Goal: Purchase product/service

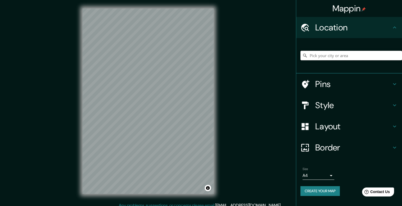
click at [341, 55] on input "Pick your city or area" at bounding box center [350, 56] width 101 height 10
type input "[GEOGRAPHIC_DATA], [GEOGRAPHIC_DATA], [GEOGRAPHIC_DATA]"
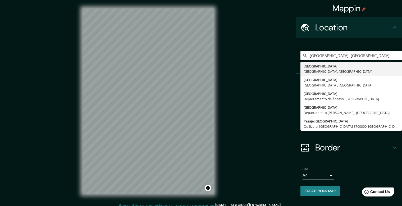
click at [352, 148] on h4 "Border" at bounding box center [353, 147] width 76 height 11
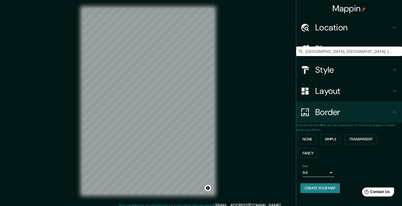
click at [323, 74] on h4 "Style" at bounding box center [353, 69] width 76 height 11
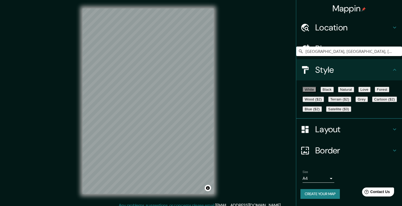
click at [332, 92] on button "Black" at bounding box center [326, 90] width 13 height 6
click at [354, 92] on button "Natural" at bounding box center [346, 90] width 16 height 6
click at [370, 92] on button "Love" at bounding box center [364, 90] width 12 height 6
click at [324, 102] on button "Wood ($2)" at bounding box center [312, 99] width 21 height 6
click at [351, 102] on button "Terrain ($2)" at bounding box center [339, 99] width 23 height 6
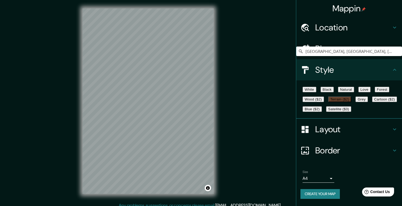
click at [372, 102] on button "Cartoon ($2)" at bounding box center [384, 99] width 25 height 6
click at [326, 112] on button "Satellite ($3)" at bounding box center [338, 109] width 25 height 6
click at [351, 102] on button "Terrain ($2)" at bounding box center [339, 99] width 23 height 6
click at [370, 92] on button "Love" at bounding box center [364, 90] width 12 height 6
click at [322, 112] on button "Blue ($2)" at bounding box center [311, 109] width 19 height 6
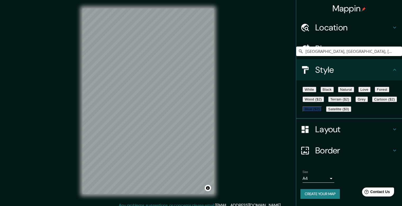
click at [372, 102] on button "Cartoon ($2)" at bounding box center [384, 99] width 25 height 6
click at [374, 92] on button "Forest" at bounding box center [381, 90] width 15 height 6
click at [306, 92] on button "White" at bounding box center [309, 90] width 14 height 6
click at [326, 112] on button "Satellite ($3)" at bounding box center [338, 109] width 25 height 6
click at [333, 89] on button "Black" at bounding box center [326, 90] width 13 height 6
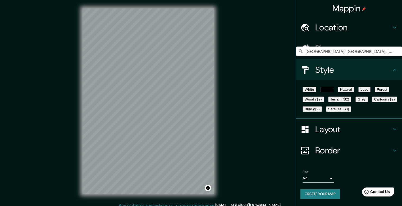
click at [354, 92] on button "Natural" at bounding box center [346, 90] width 16 height 6
click at [324, 102] on button "Wood ($2)" at bounding box center [312, 99] width 21 height 6
click at [351, 102] on button "Terrain ($2)" at bounding box center [339, 99] width 23 height 6
click at [326, 112] on button "Satellite ($3)" at bounding box center [338, 109] width 25 height 6
click at [370, 92] on button "Love" at bounding box center [364, 90] width 12 height 6
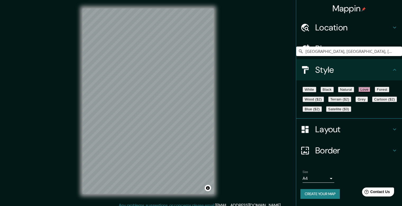
click at [351, 102] on button "Terrain ($2)" at bounding box center [339, 99] width 23 height 6
click at [322, 112] on button "Blue ($2)" at bounding box center [311, 109] width 19 height 6
click at [372, 102] on button "Cartoon ($2)" at bounding box center [384, 99] width 25 height 6
click at [324, 102] on button "Wood ($2)" at bounding box center [312, 99] width 21 height 6
click at [370, 92] on button "Love" at bounding box center [364, 90] width 12 height 6
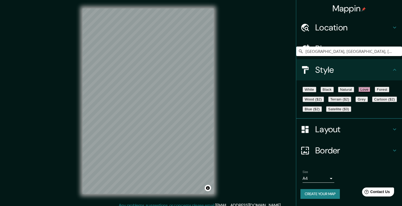
click at [374, 92] on button "Forest" at bounding box center [381, 90] width 15 height 6
click at [355, 102] on button "Grey" at bounding box center [361, 99] width 12 height 6
click at [372, 102] on button "Cartoon ($2)" at bounding box center [384, 99] width 25 height 6
click at [322, 112] on button "Blue ($2)" at bounding box center [311, 109] width 19 height 6
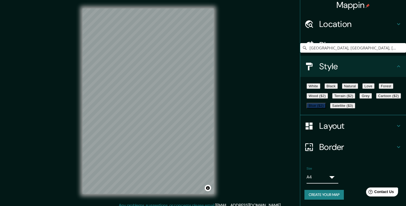
click at [326, 180] on body "Mappin Location [GEOGRAPHIC_DATA], [GEOGRAPHIC_DATA], [GEOGRAPHIC_DATA] [GEOGRA…" at bounding box center [203, 103] width 406 height 206
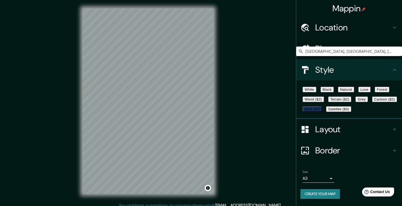
click at [372, 96] on button "Cartoon ($2)" at bounding box center [384, 99] width 25 height 6
click at [355, 97] on button "Grey" at bounding box center [361, 99] width 12 height 6
click at [322, 106] on button "Blue ($2)" at bounding box center [311, 109] width 19 height 6
click at [351, 96] on button "Terrain ($2)" at bounding box center [339, 99] width 23 height 6
click at [370, 87] on button "Love" at bounding box center [364, 90] width 12 height 6
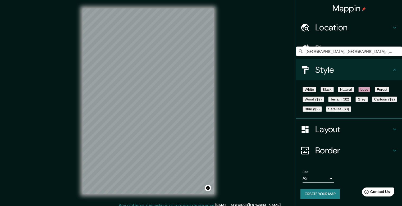
click at [372, 96] on button "Cartoon ($2)" at bounding box center [384, 99] width 25 height 6
click at [355, 96] on button "Grey" at bounding box center [361, 99] width 12 height 6
